Goal: Check status: Check status

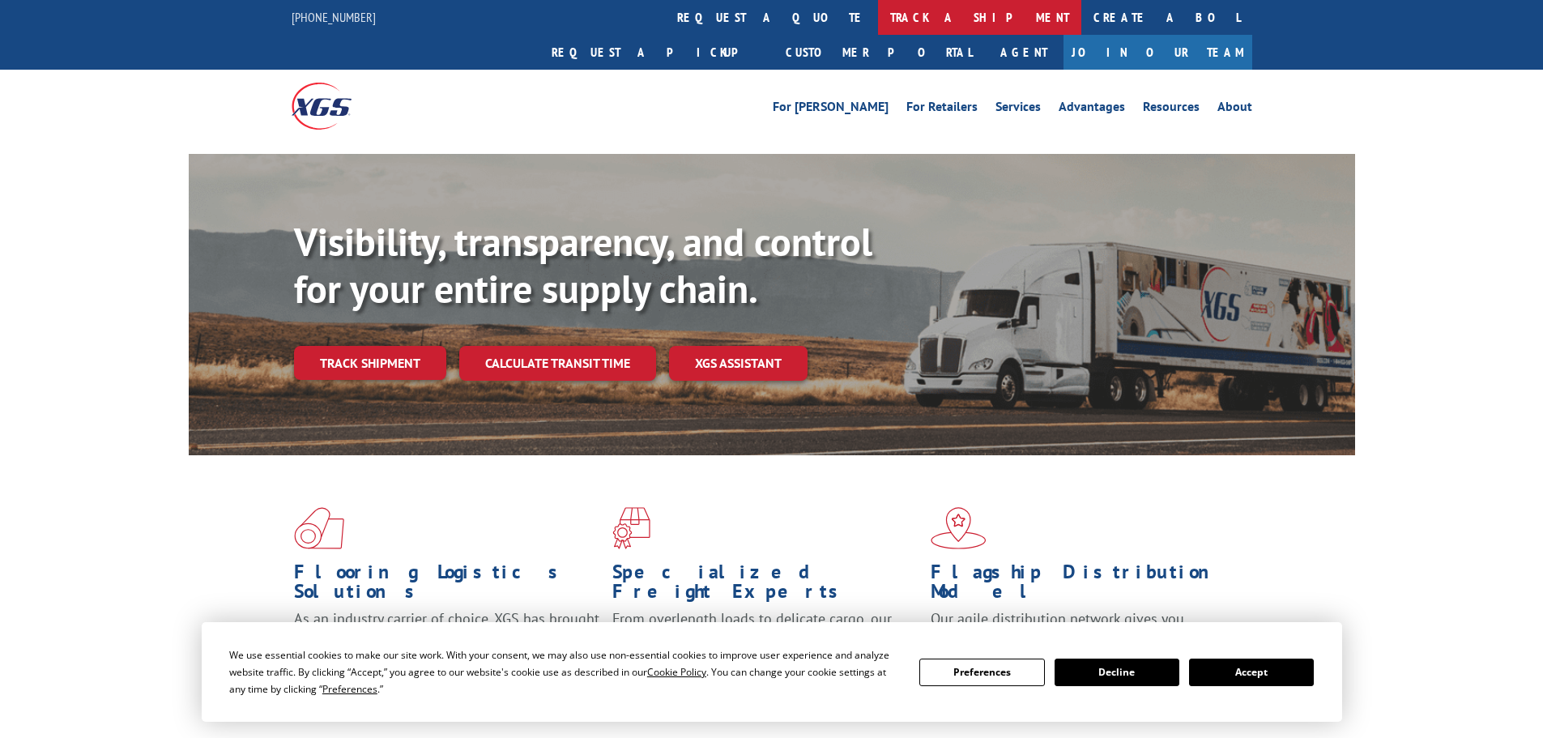
click at [878, 21] on link "track a shipment" at bounding box center [979, 17] width 203 height 35
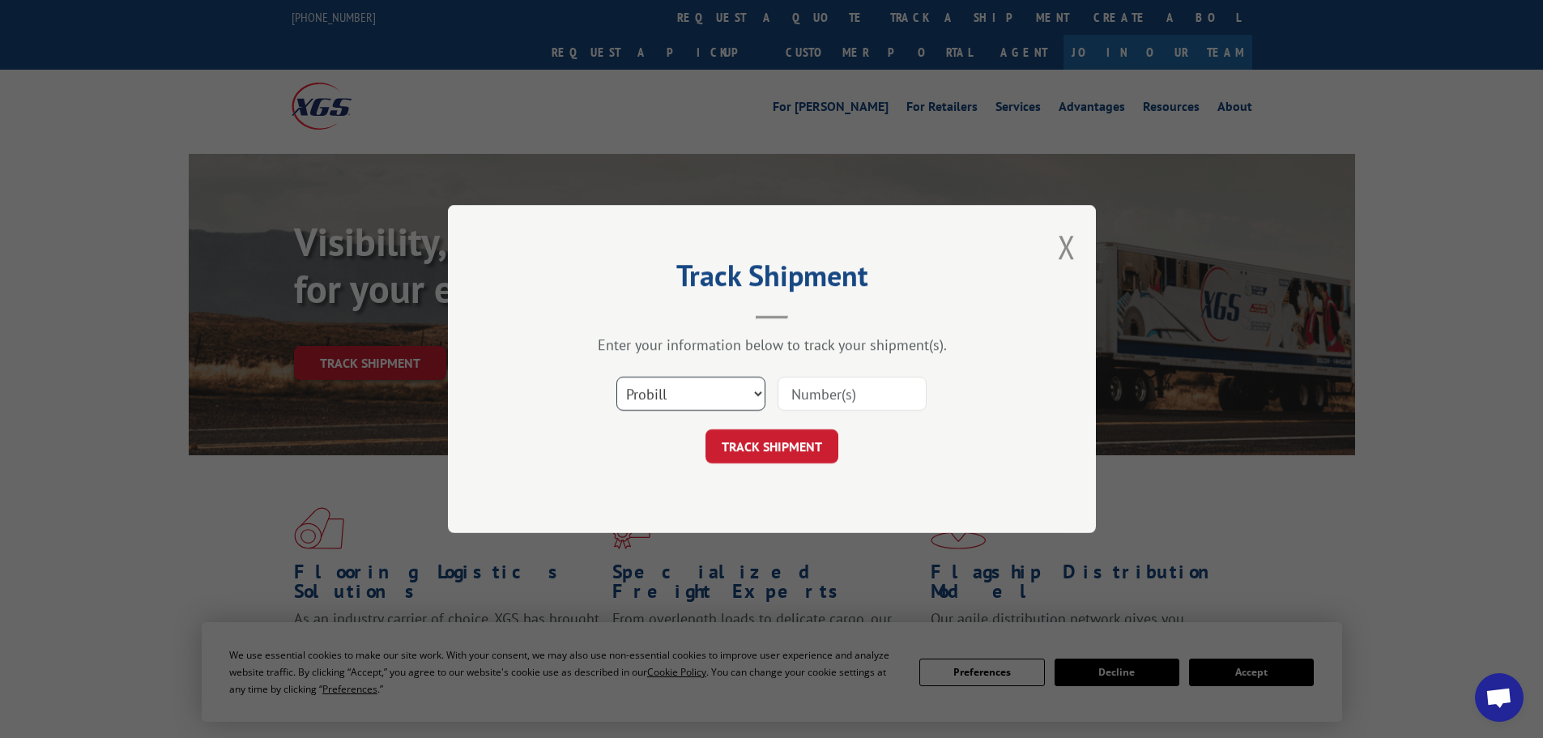
click at [680, 396] on select "Select category... Probill BOL PO" at bounding box center [690, 394] width 149 height 34
select select "bol"
click at [616, 377] on select "Select category... Probill BOL PO" at bounding box center [690, 394] width 149 height 34
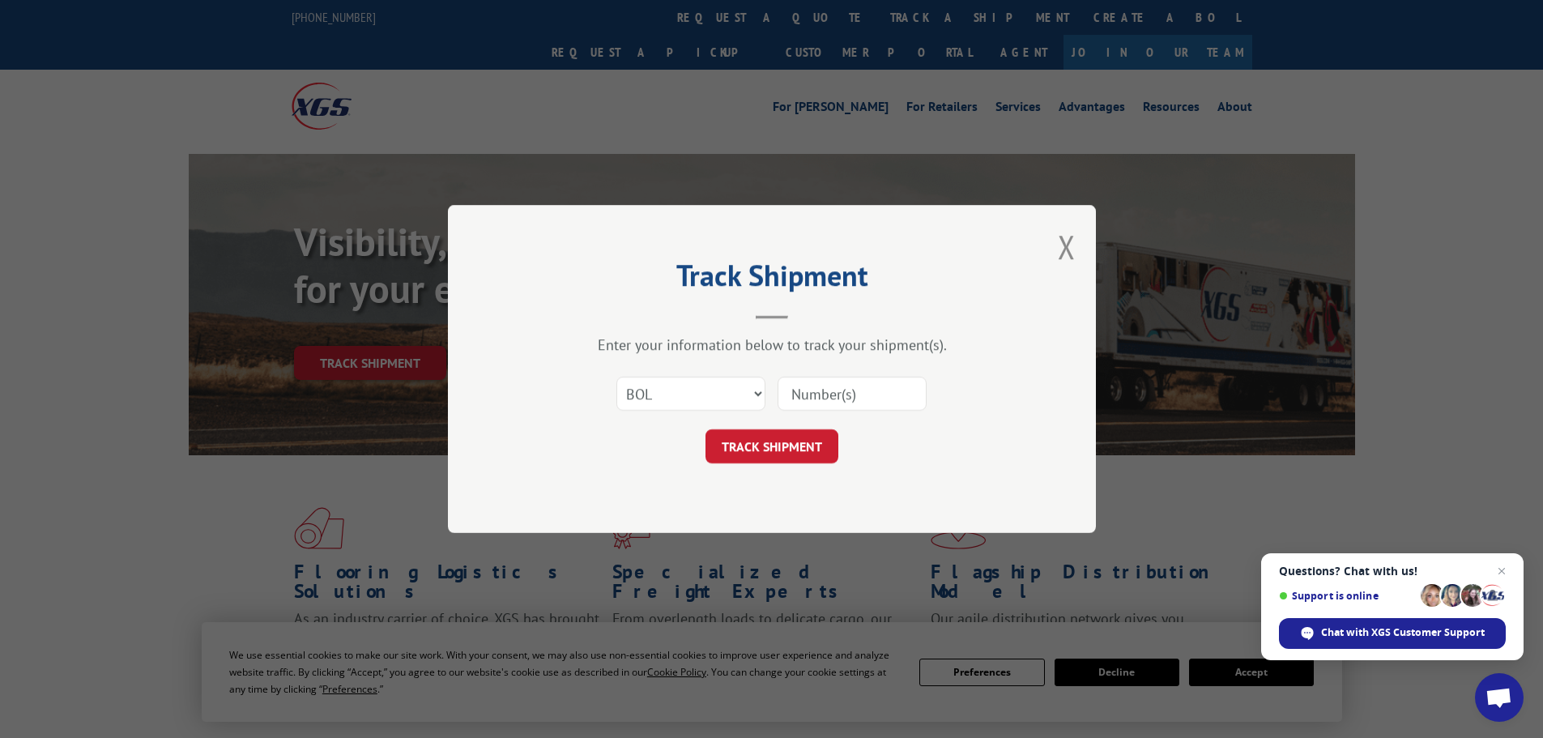
click at [840, 396] on input at bounding box center [852, 394] width 149 height 34
paste input "7051851"
type input "7051851"
click at [773, 445] on button "TRACK SHIPMENT" at bounding box center [771, 446] width 133 height 34
